Goal: Task Accomplishment & Management: Use online tool/utility

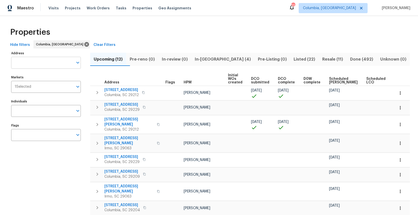
click at [52, 63] on input "Address" at bounding box center [42, 63] width 62 height 12
type input "105 beaver"
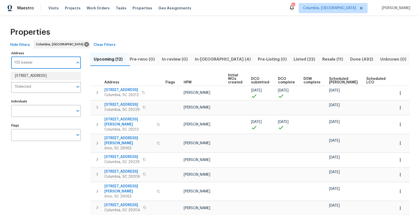
click at [59, 75] on li "105 Beaver Dam Rd Columbia SC 29223" at bounding box center [46, 76] width 70 height 8
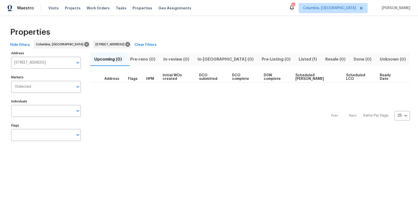
click at [298, 56] on span "Listed (1)" at bounding box center [308, 59] width 20 height 7
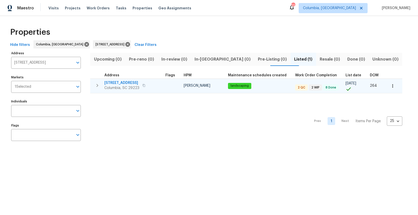
click at [132, 83] on span "[STREET_ADDRESS]" at bounding box center [121, 82] width 35 height 5
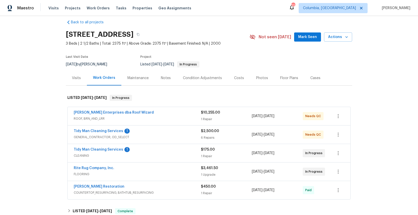
scroll to position [24, 0]
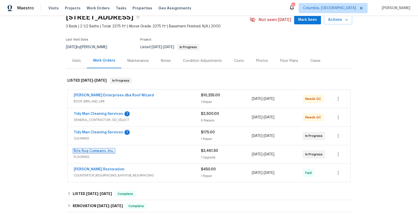
click at [94, 151] on link "Rite Rug Company, Inc." at bounding box center [94, 151] width 41 height 4
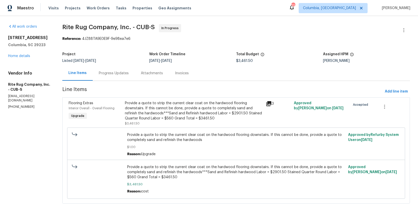
click at [120, 73] on div "Progress Updates" at bounding box center [114, 73] width 30 height 5
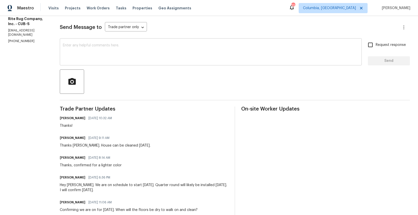
scroll to position [58, 0]
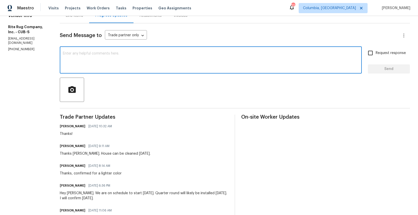
click at [123, 67] on textarea at bounding box center [211, 61] width 296 height 18
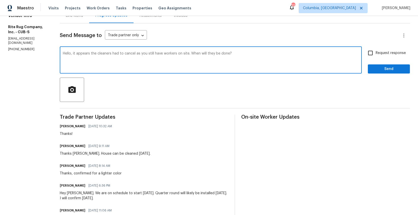
type textarea "Hello, it appears the cleaners had to cancel as you still have workers on site.…"
click at [377, 53] on span "Request response" at bounding box center [391, 52] width 30 height 5
click at [376, 53] on input "Request response" at bounding box center [370, 53] width 11 height 11
checkbox input "true"
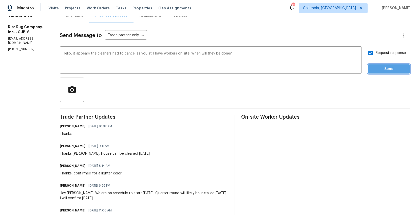
click at [376, 66] on span "Send" at bounding box center [389, 69] width 34 height 6
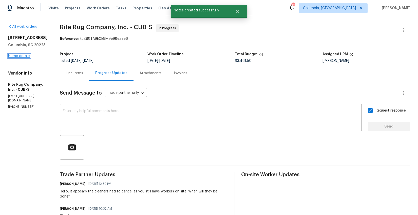
click at [22, 57] on link "Home details" at bounding box center [19, 56] width 22 height 4
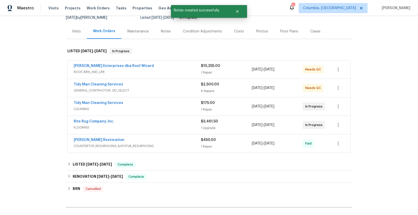
scroll to position [53, 0]
click at [109, 101] on link "Tidy Man Cleaning Services" at bounding box center [98, 103] width 49 height 4
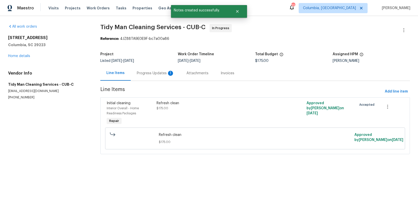
click at [137, 74] on div "Progress Updates 1" at bounding box center [156, 73] width 38 height 5
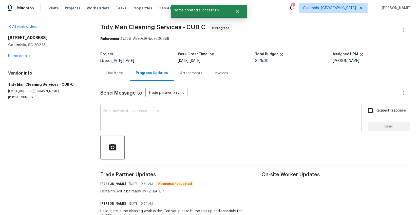
scroll to position [22, 0]
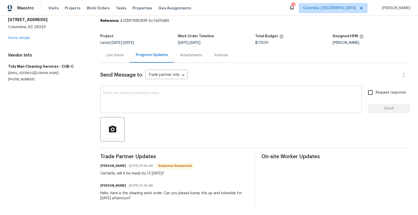
click at [162, 96] on textarea at bounding box center [230, 100] width 255 height 18
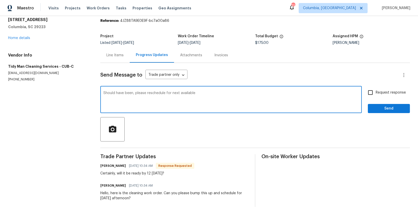
type textarea "Should have been, please reschedule for next available"
click at [395, 87] on label "Request response" at bounding box center [385, 92] width 41 height 11
click at [376, 87] on input "Request response" at bounding box center [370, 92] width 11 height 11
checkbox input "true"
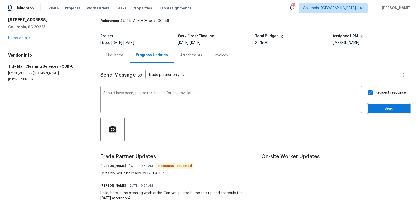
click at [388, 107] on span "Send" at bounding box center [389, 108] width 34 height 6
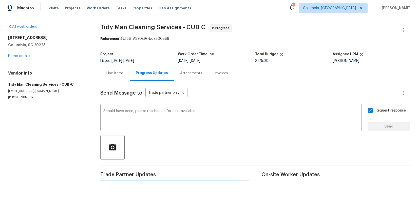
scroll to position [0, 0]
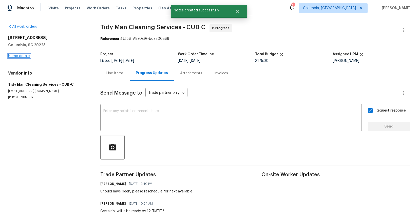
click at [13, 54] on link "Home details" at bounding box center [19, 56] width 22 height 4
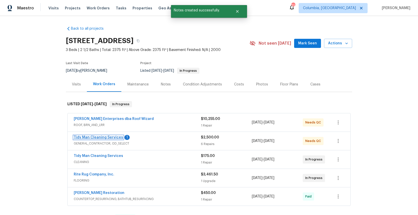
click at [112, 138] on link "Tidy Man Cleaning Services" at bounding box center [98, 138] width 49 height 4
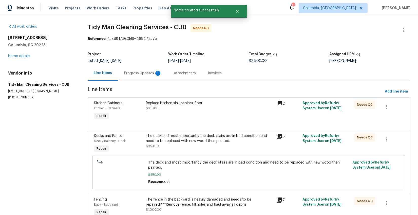
click at [131, 74] on div "Progress Updates 1" at bounding box center [143, 73] width 38 height 5
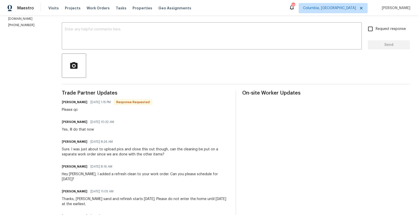
scroll to position [48, 0]
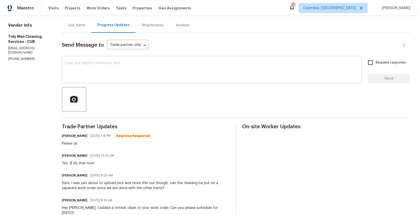
click at [129, 75] on textarea at bounding box center [212, 70] width 294 height 18
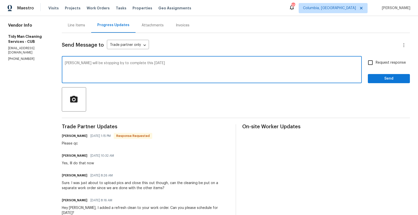
type textarea "[PERSON_NAME] will be stopping by to complete this [DATE]"
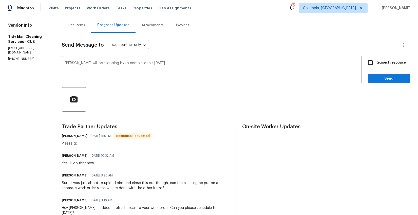
click at [381, 60] on label "Request response" at bounding box center [385, 62] width 41 height 11
click at [376, 60] on input "Request response" at bounding box center [370, 62] width 11 height 11
checkbox input "true"
click at [380, 78] on span "Send" at bounding box center [389, 79] width 34 height 6
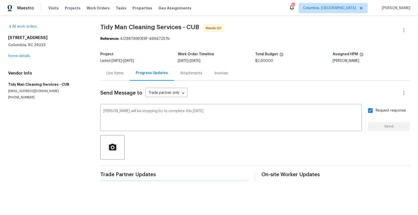
scroll to position [0, 0]
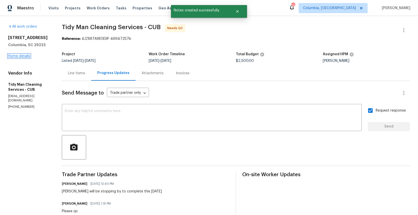
click at [17, 55] on link "Home details" at bounding box center [19, 56] width 22 height 4
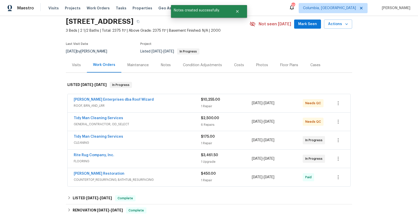
scroll to position [30, 0]
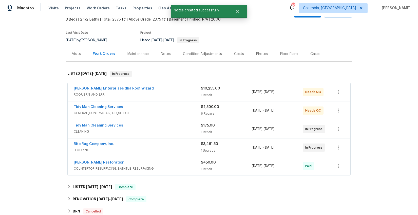
click at [153, 97] on span "ROOF, BRN_AND_LRR" at bounding box center [137, 94] width 127 height 5
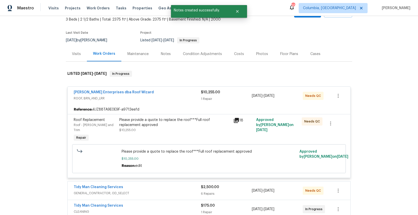
click at [151, 115] on div "Roof Replacement Roof - [PERSON_NAME] and Trim Repair Please provide a quote to…" at bounding box center [209, 146] width 283 height 64
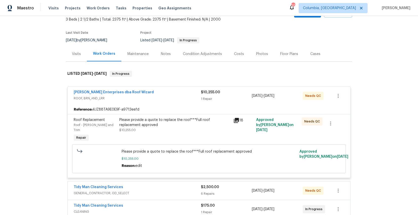
click at [151, 124] on div "Please provide a quote to replace the roof***Full roof replacement approved" at bounding box center [174, 122] width 111 height 10
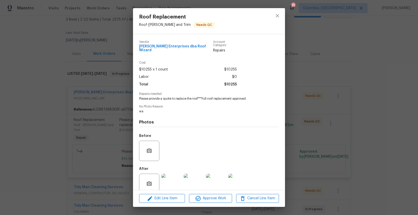
scroll to position [6, 0]
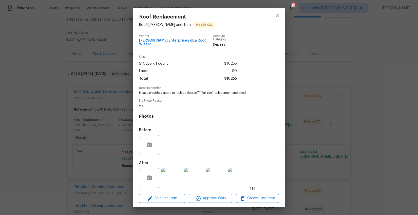
click at [169, 170] on img at bounding box center [171, 178] width 20 height 20
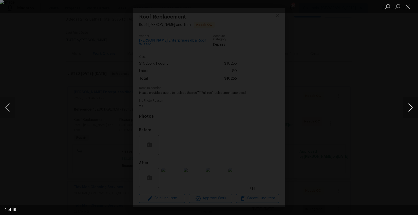
click at [407, 107] on button "Next image" at bounding box center [410, 107] width 15 height 20
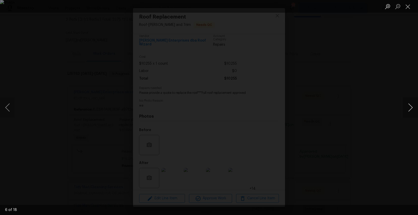
click at [407, 107] on button "Next image" at bounding box center [410, 107] width 15 height 20
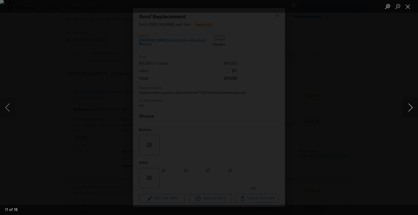
click at [407, 107] on button "Next image" at bounding box center [410, 107] width 15 height 20
click at [359, 138] on div "Lightbox" at bounding box center [209, 107] width 418 height 215
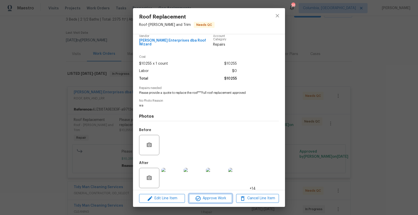
click at [212, 198] on span "Approve Work" at bounding box center [211, 198] width 40 height 6
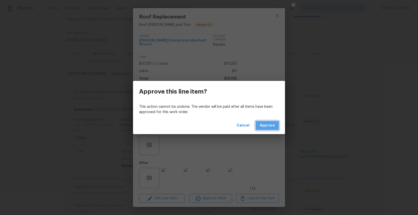
click at [270, 124] on span "Approve" at bounding box center [267, 125] width 15 height 6
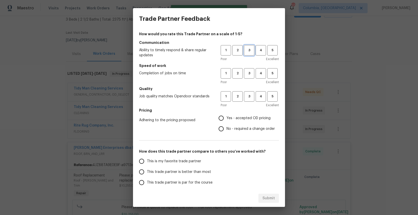
click at [247, 51] on span "3" at bounding box center [249, 50] width 9 height 6
click at [245, 72] on span "3" at bounding box center [249, 73] width 9 height 6
click at [245, 97] on span "3" at bounding box center [249, 97] width 9 height 6
click at [241, 118] on span "Yes - accepted OD pricing" at bounding box center [249, 118] width 44 height 5
click at [227, 118] on input "Yes - accepted OD pricing" at bounding box center [221, 118] width 11 height 11
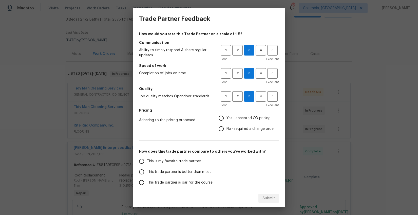
radio input "true"
click at [197, 170] on span "This trade partner is better than most" at bounding box center [179, 171] width 64 height 5
click at [147, 170] on input "This trade partner is better than most" at bounding box center [141, 172] width 11 height 11
click at [263, 198] on span "Submit" at bounding box center [269, 198] width 12 height 6
radio input "true"
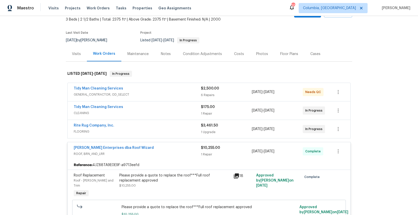
radio input "false"
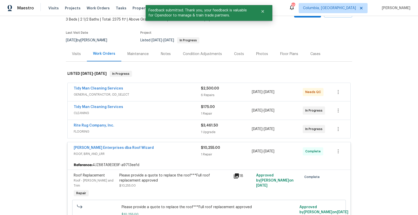
click at [186, 151] on span "ROOF, BRN_AND_LRR" at bounding box center [137, 153] width 127 height 5
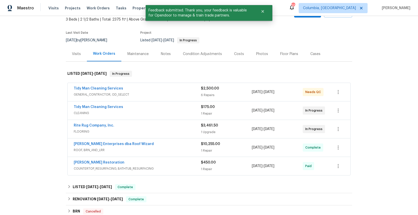
scroll to position [0, 0]
